Goal: Information Seeking & Learning: Understand process/instructions

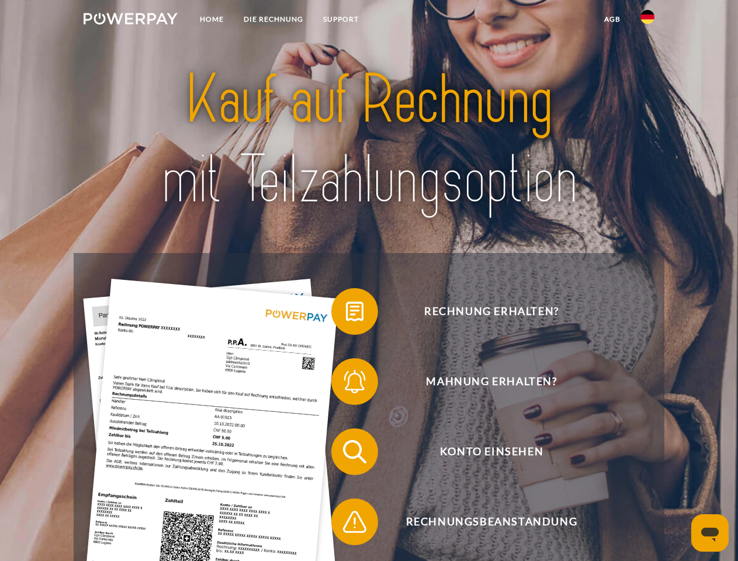
click at [130, 20] on img at bounding box center [131, 19] width 94 height 12
click at [647, 20] on img at bounding box center [647, 17] width 14 height 14
click at [612, 19] on link "agb" at bounding box center [612, 19] width 36 height 21
click at [346, 314] on span at bounding box center [337, 311] width 58 height 58
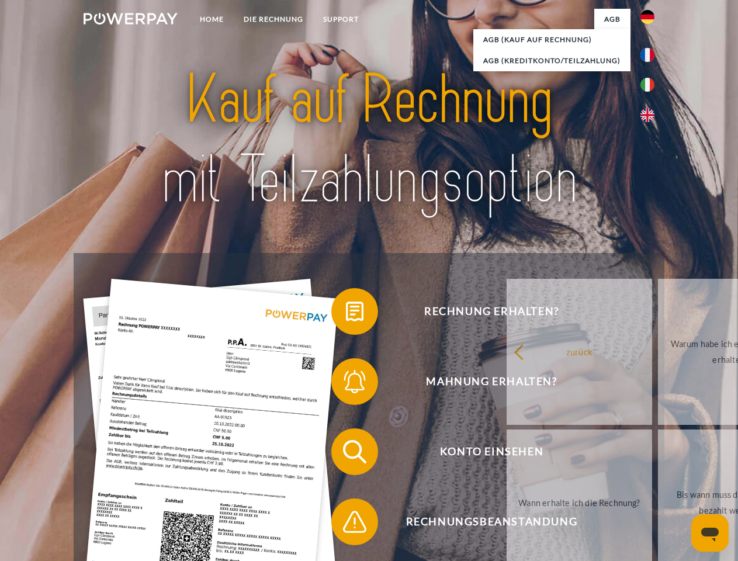
click at [346, 384] on span at bounding box center [337, 381] width 58 height 58
click at [658, 454] on link "Bis wann muss die Rechnung bezahlt werden?" at bounding box center [730, 502] width 145 height 146
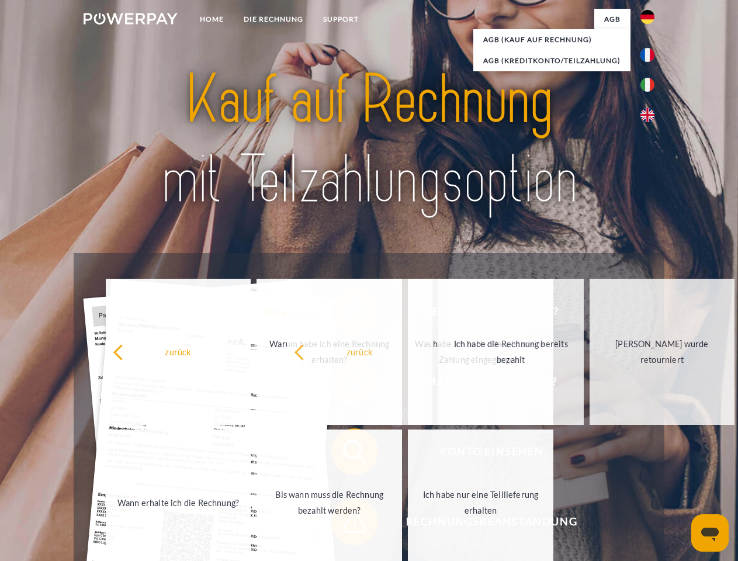
click at [346, 524] on span at bounding box center [337, 521] width 58 height 58
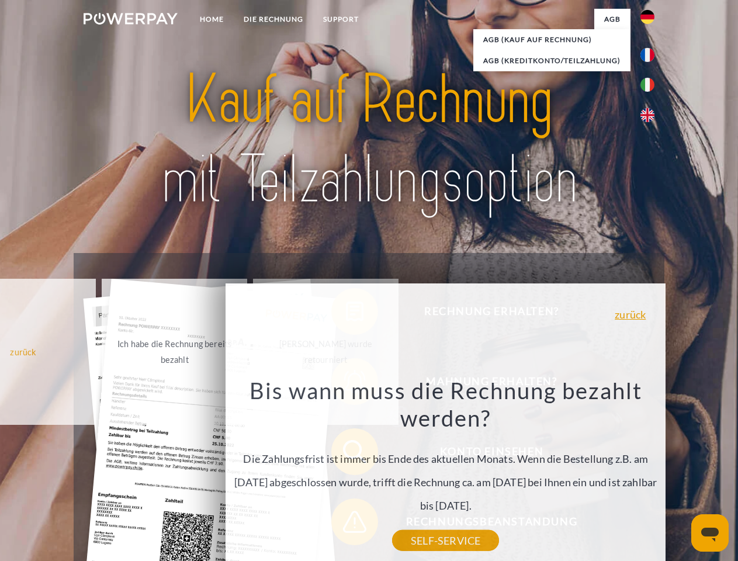
click at [710, 533] on icon "Messaging-Fenster öffnen" at bounding box center [710, 534] width 18 height 14
